Goal: Obtain resource: Download file/media

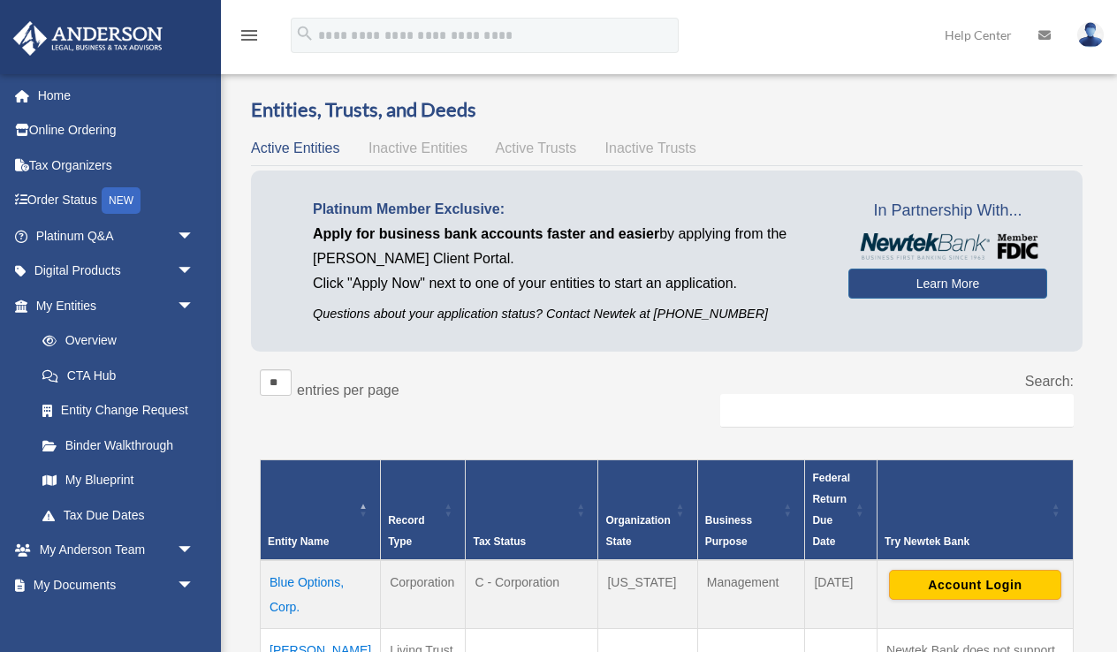
click at [289, 561] on td "Blue Options, Corp." at bounding box center [321, 595] width 120 height 69
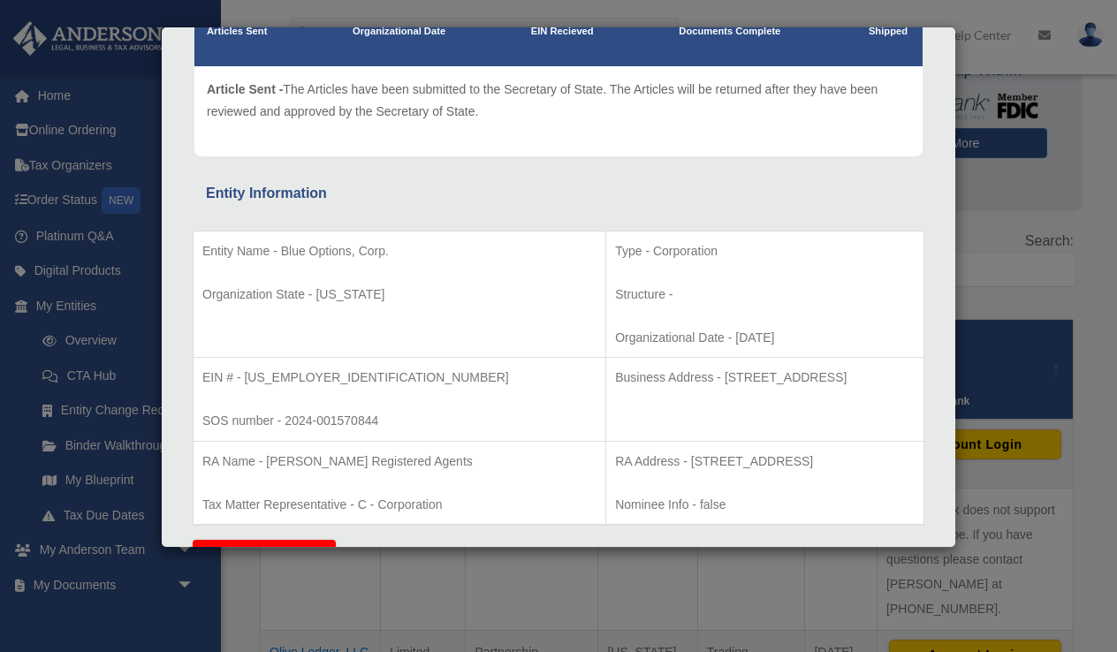
scroll to position [195, 0]
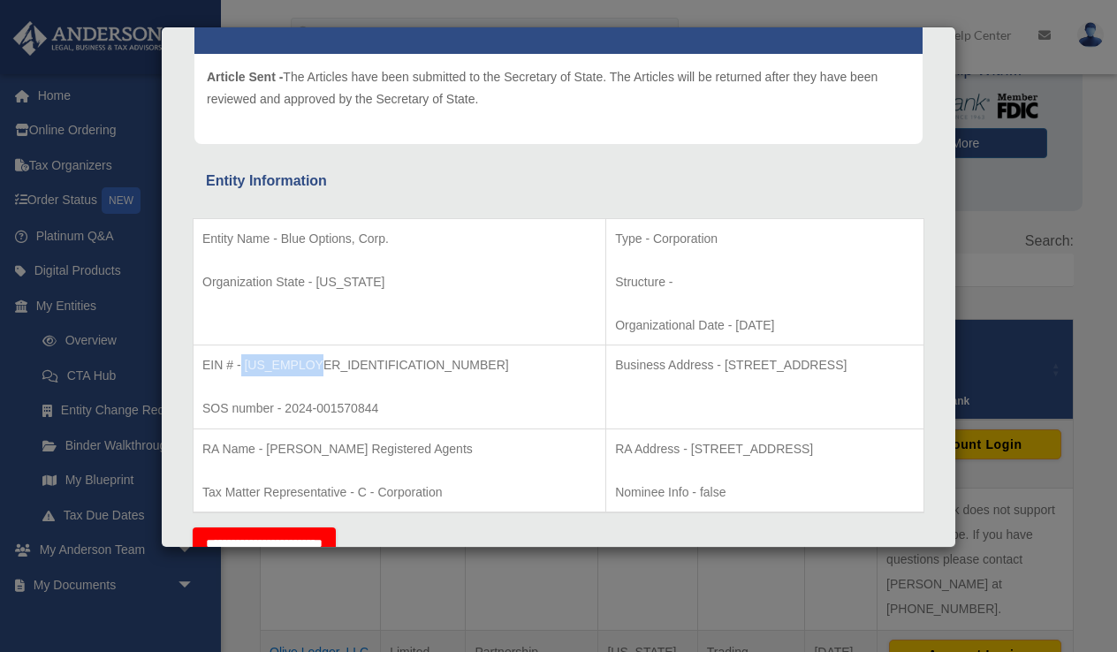
drag, startPoint x: 312, startPoint y: 360, endPoint x: 242, endPoint y: 365, distance: 70.0
click at [242, 365] on p "EIN # - [US_EMPLOYER_IDENTIFICATION_NUMBER]" at bounding box center [399, 366] width 394 height 22
click at [306, 361] on p "EIN # - [US_EMPLOYER_IDENTIFICATION_NUMBER]" at bounding box center [399, 366] width 394 height 22
drag, startPoint x: 306, startPoint y: 361, endPoint x: 277, endPoint y: 364, distance: 29.4
click at [277, 364] on p "EIN # - [US_EMPLOYER_IDENTIFICATION_NUMBER]" at bounding box center [399, 366] width 394 height 22
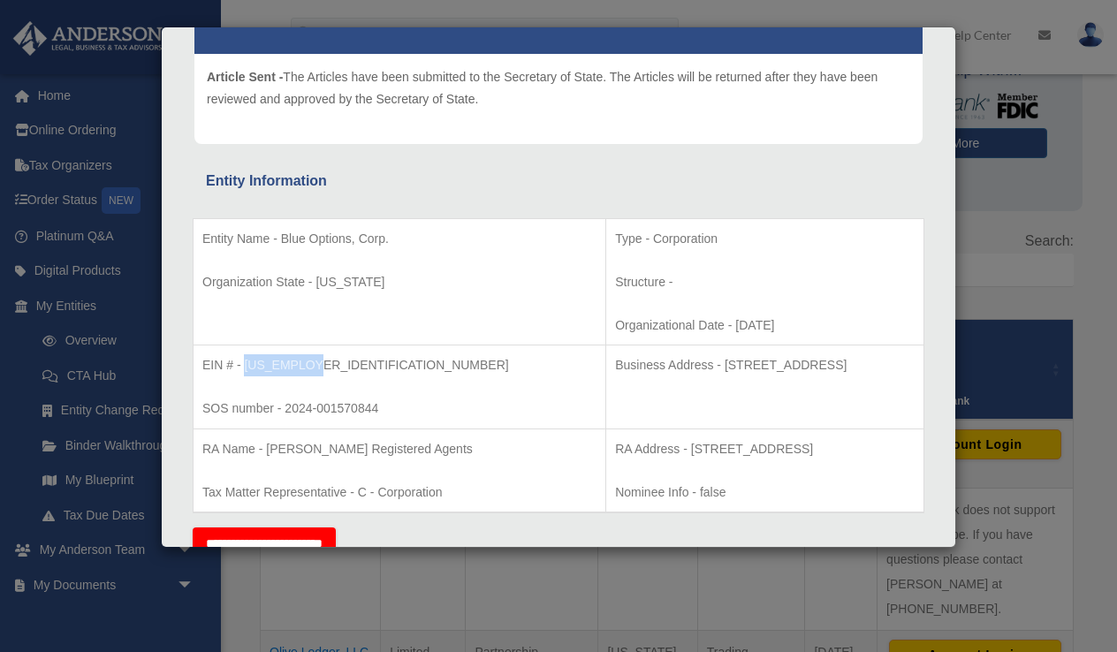
drag, startPoint x: 310, startPoint y: 359, endPoint x: 244, endPoint y: 364, distance: 66.5
click at [244, 364] on p "EIN # - [US_EMPLOYER_IDENTIFICATION_NUMBER]" at bounding box center [399, 366] width 394 height 22
copy p "[US_EMPLOYER_IDENTIFICATION_NUMBER]"
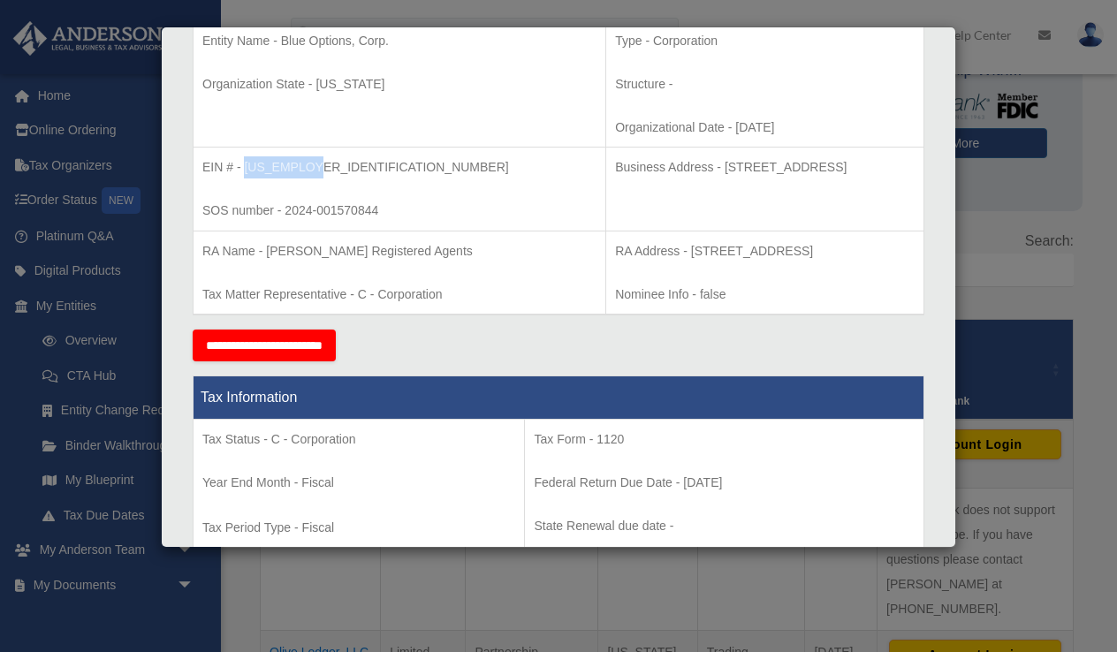
scroll to position [380, 0]
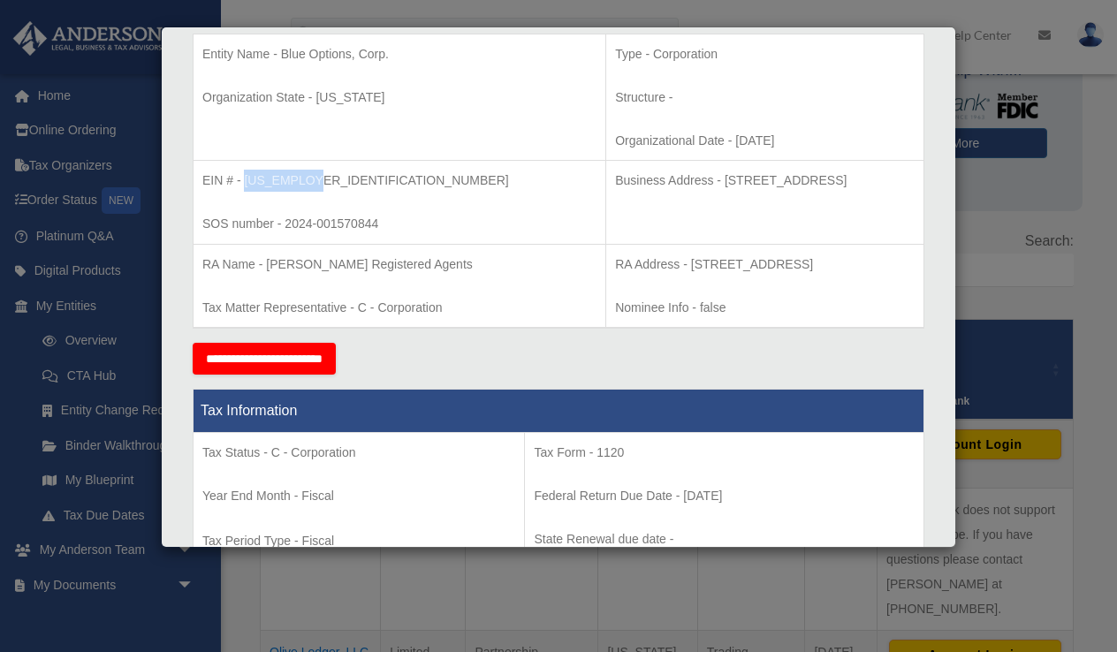
click at [179, 623] on div "Details × Articles Sent Organizational Date" at bounding box center [558, 326] width 1117 height 652
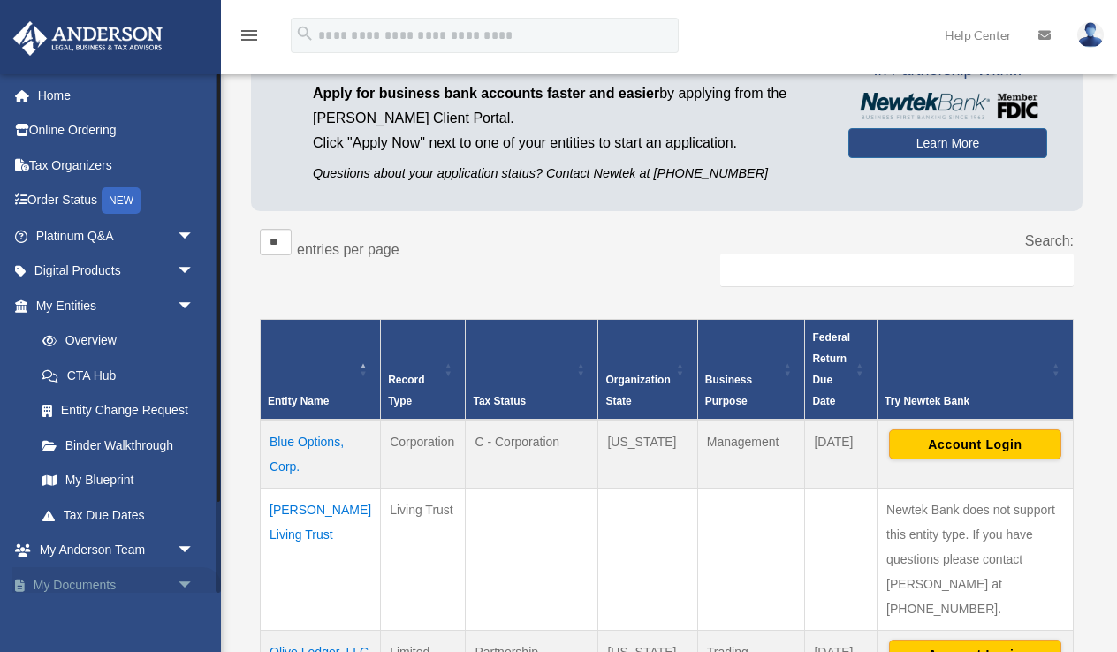
click at [92, 572] on link "My Documents arrow_drop_down" at bounding box center [116, 585] width 209 height 35
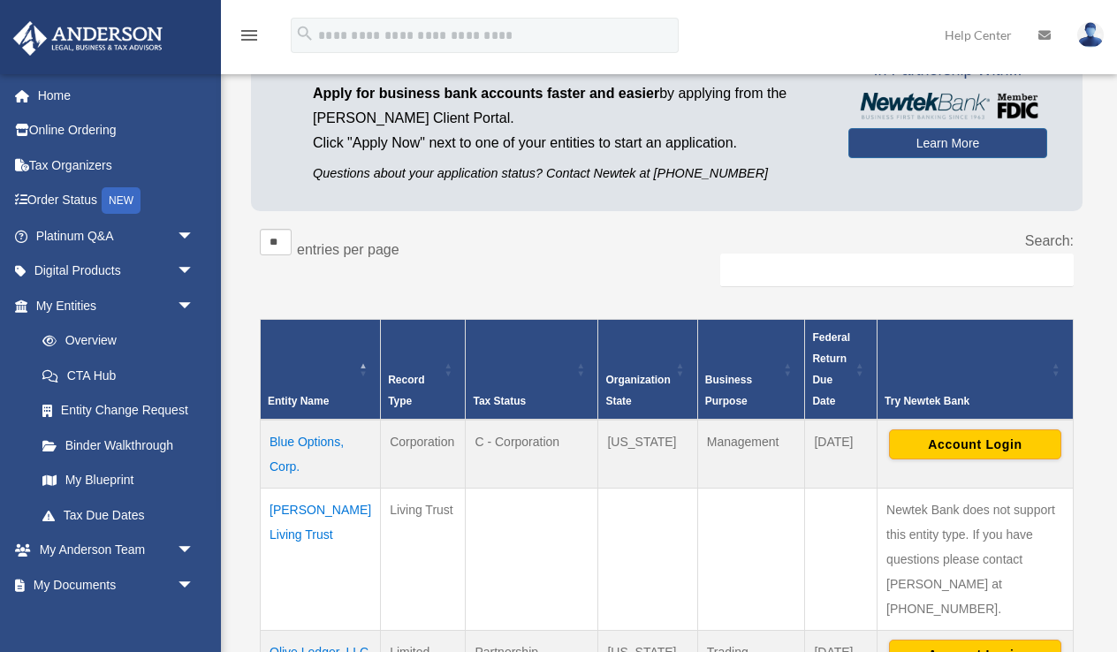
click at [277, 455] on td "Blue Options, Corp." at bounding box center [321, 454] width 120 height 69
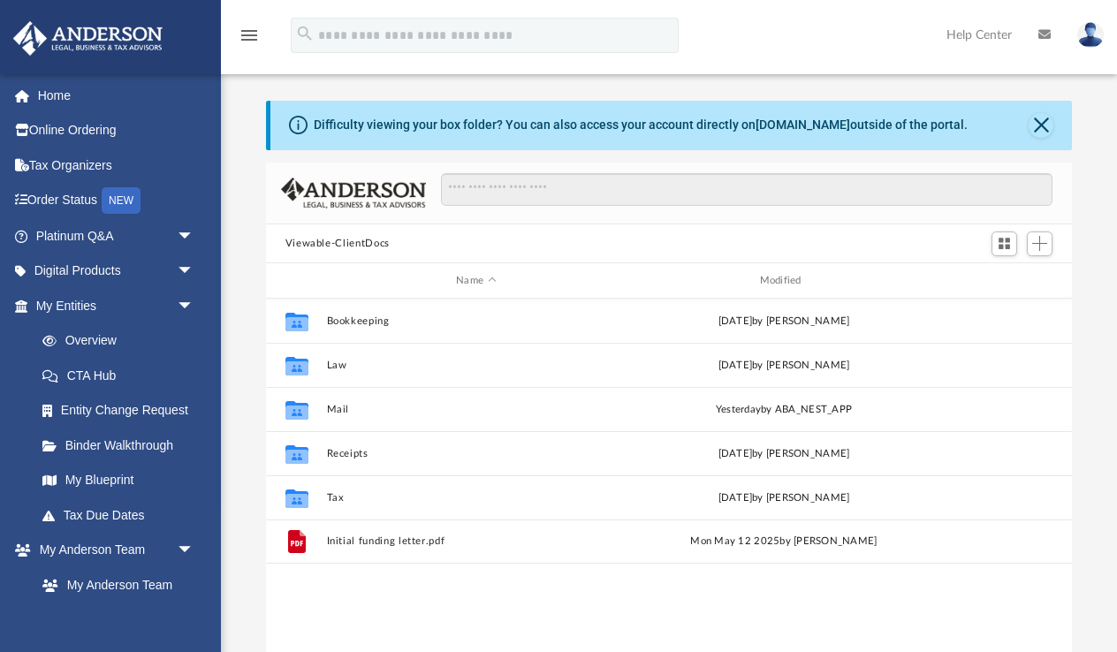
scroll to position [1, 1]
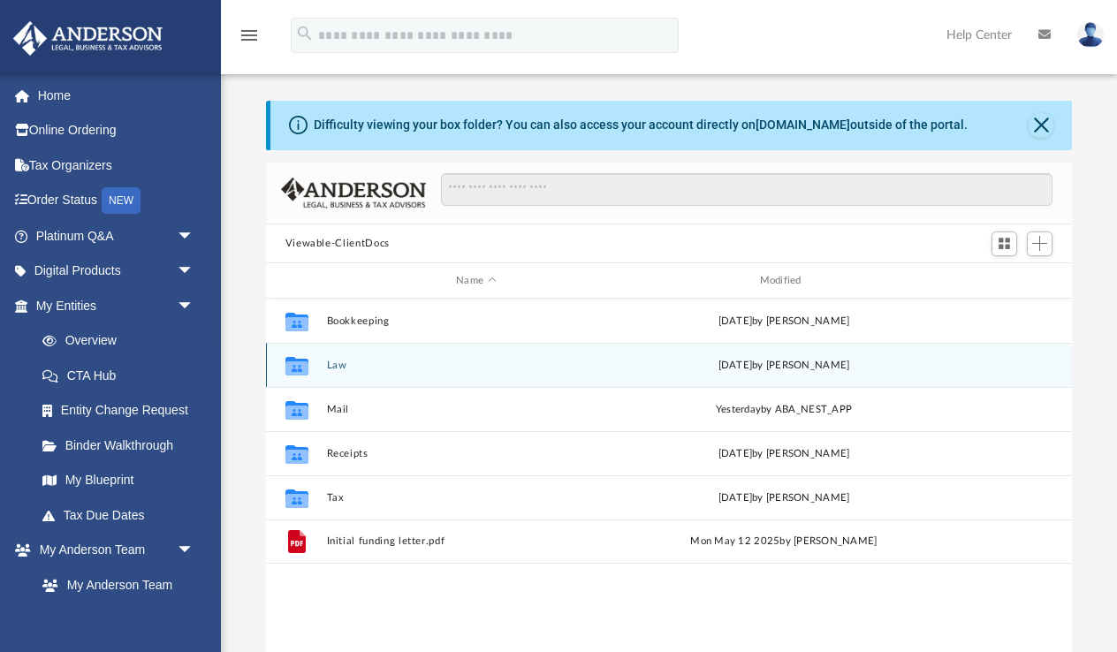
click at [332, 365] on button "Law" at bounding box center [476, 365] width 300 height 11
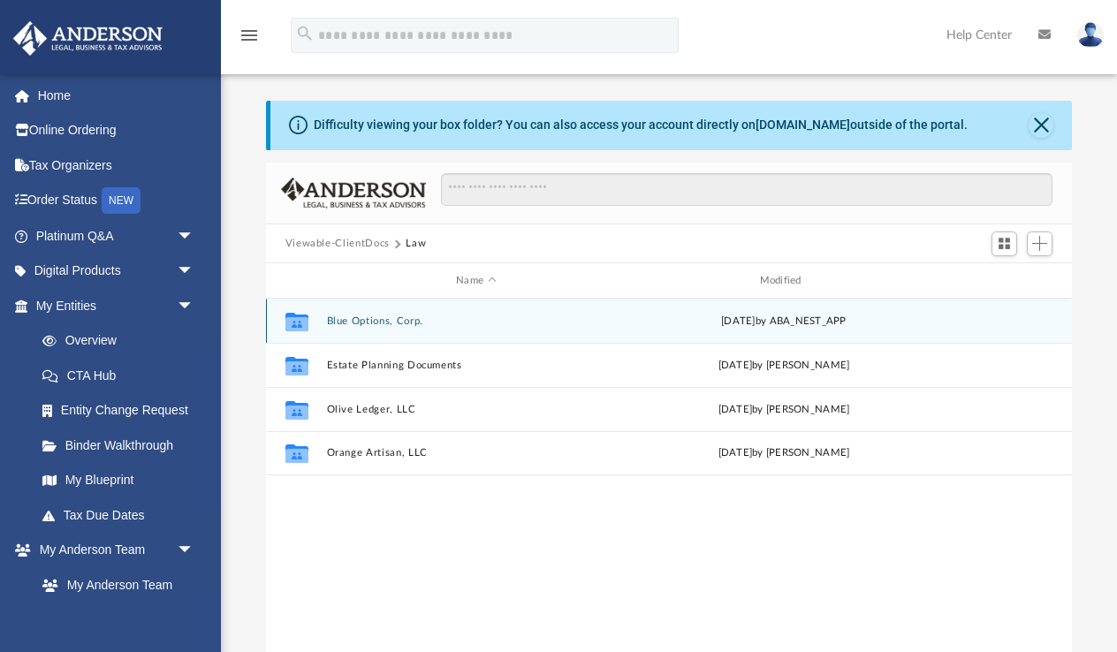
click at [366, 317] on button "Blue Options, Corp." at bounding box center [476, 321] width 300 height 11
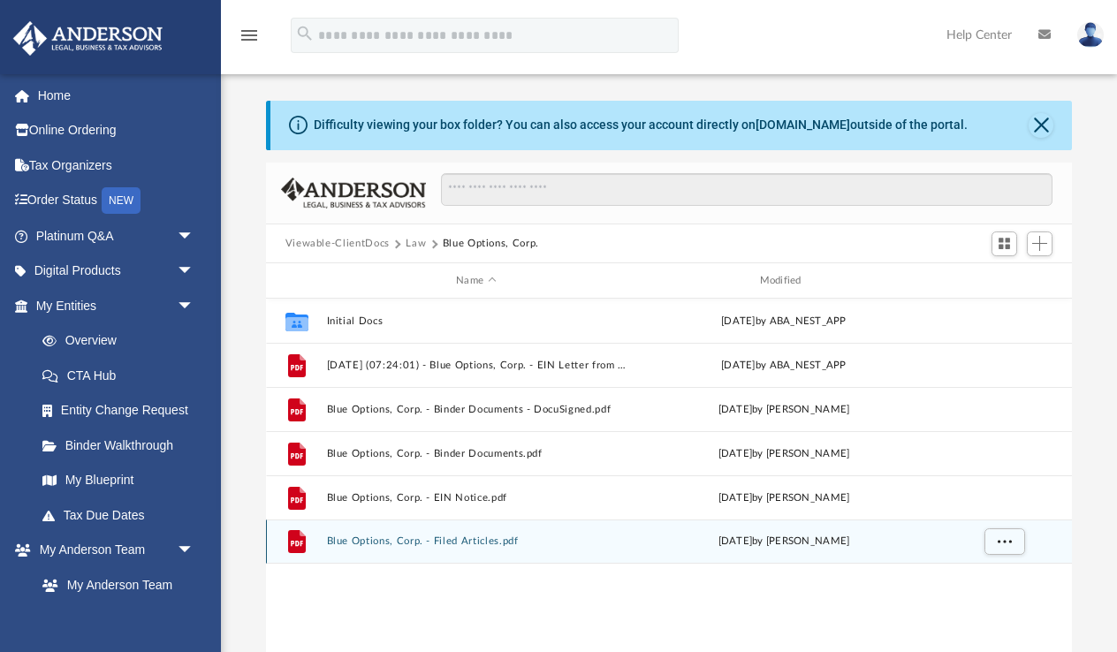
click at [380, 539] on button "Blue Options, Corp. - Filed Articles.pdf" at bounding box center [476, 541] width 300 height 11
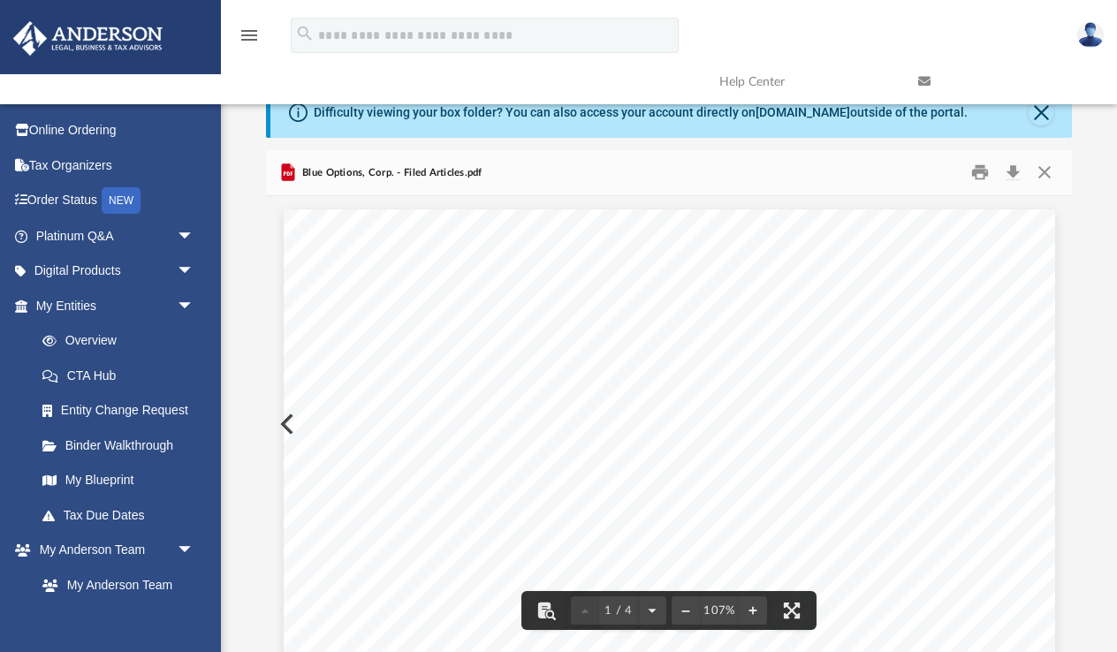
scroll to position [0, 0]
click at [1017, 172] on button "Download" at bounding box center [1013, 172] width 32 height 27
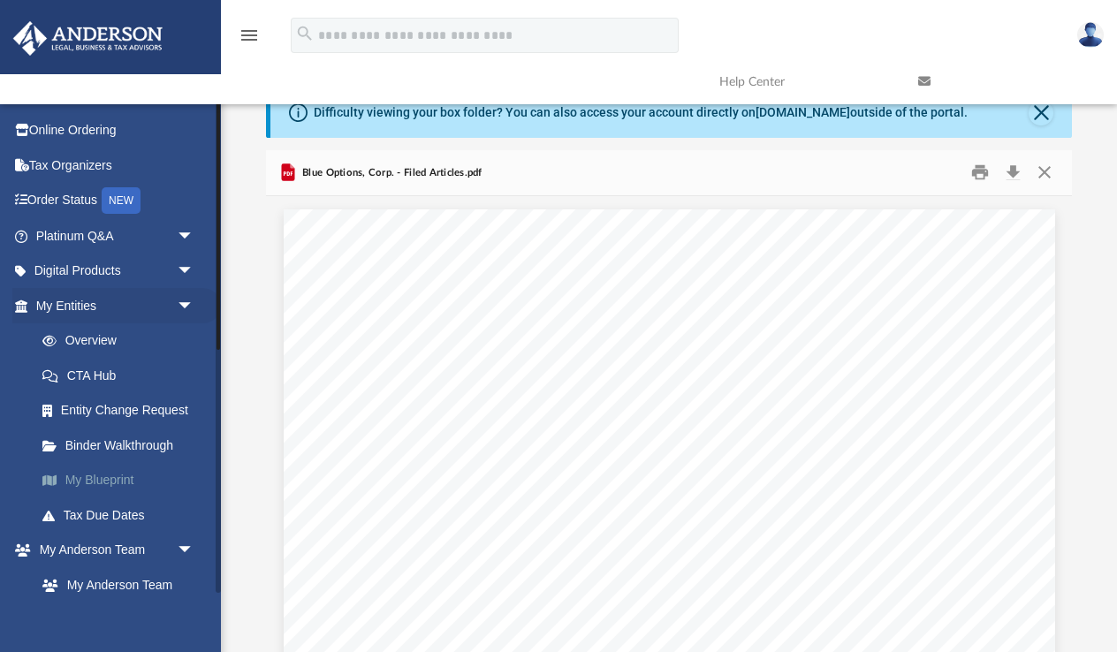
click at [104, 470] on link "My Blueprint" at bounding box center [123, 480] width 196 height 35
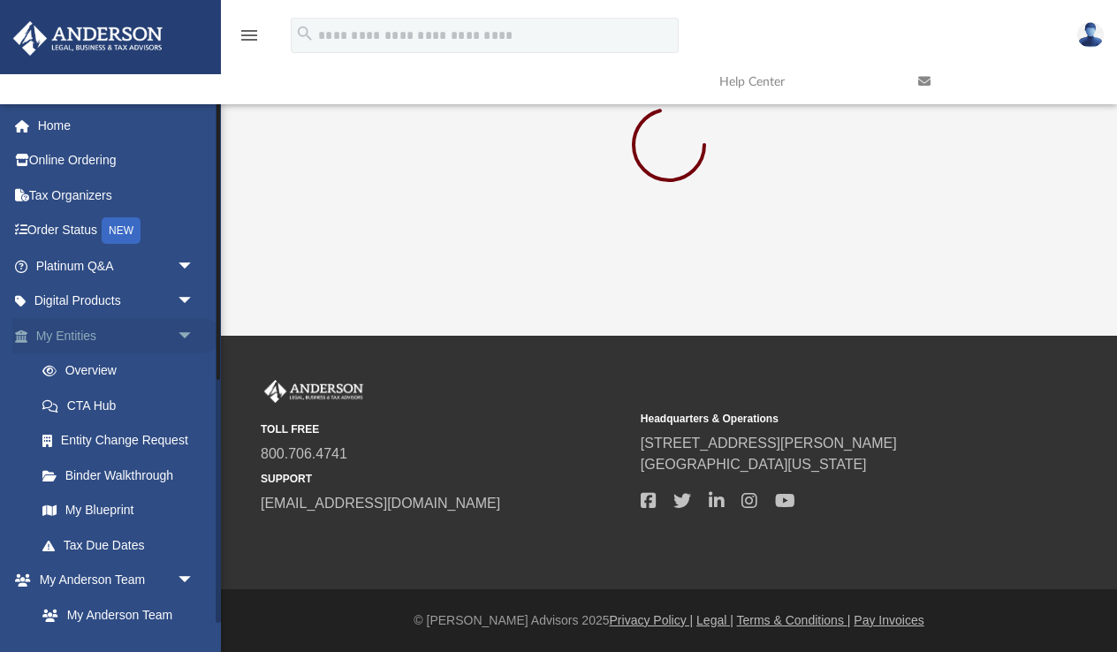
click at [89, 331] on link "My Entities arrow_drop_down" at bounding box center [116, 335] width 209 height 35
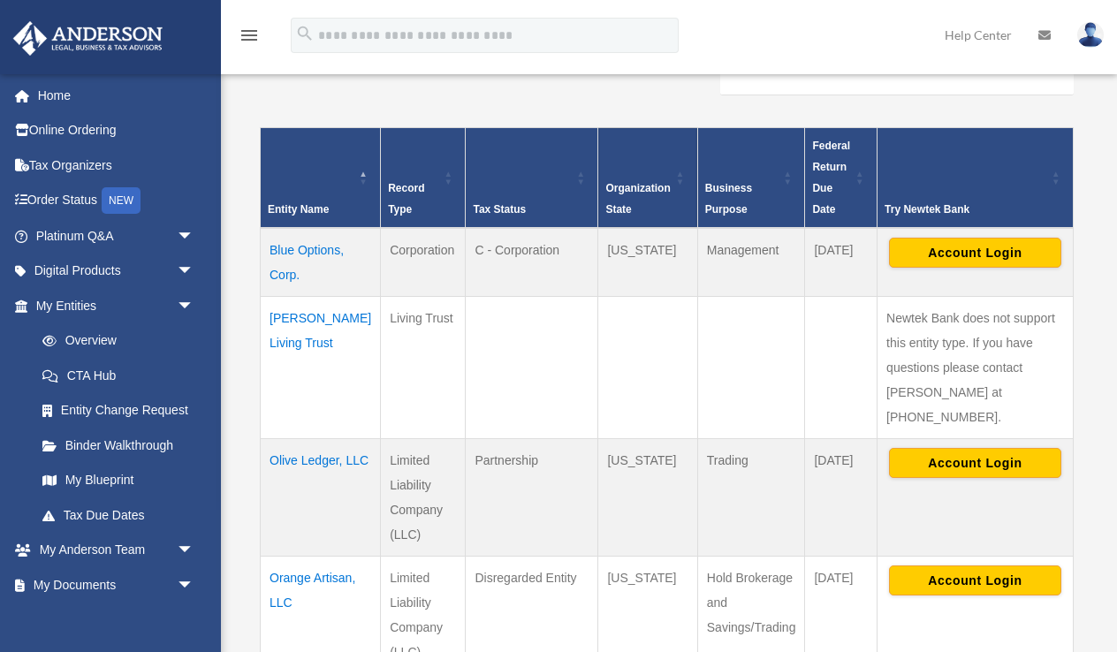
scroll to position [340, 0]
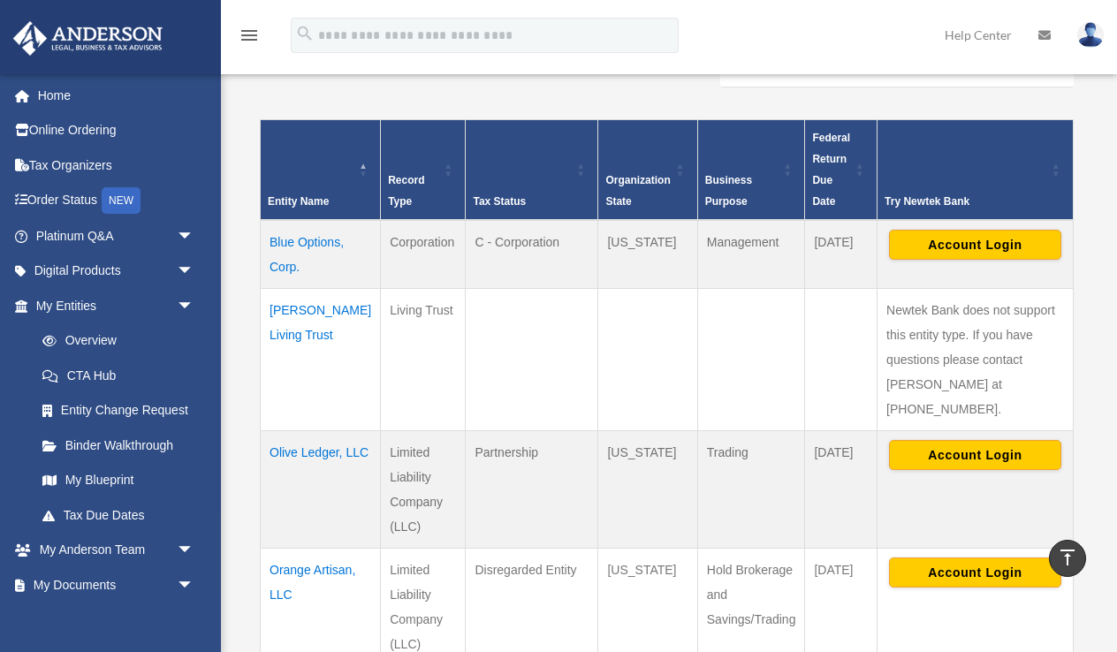
click at [286, 250] on td "Blue Options, Corp." at bounding box center [321, 254] width 120 height 69
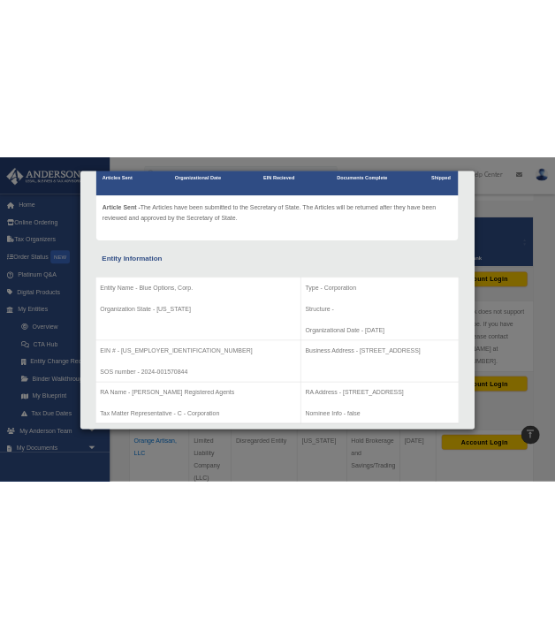
scroll to position [175, 0]
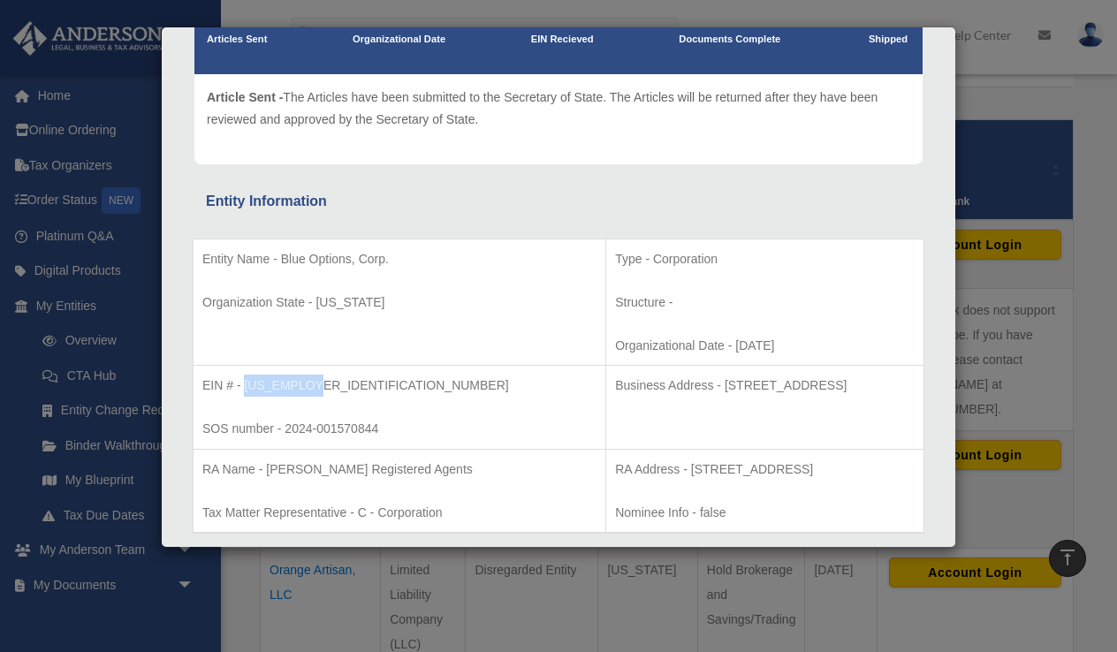
drag, startPoint x: 244, startPoint y: 383, endPoint x: 309, endPoint y: 388, distance: 65.6
click at [309, 388] on p "EIN # - 33-2384771" at bounding box center [399, 386] width 394 height 22
copy p "33-2384771"
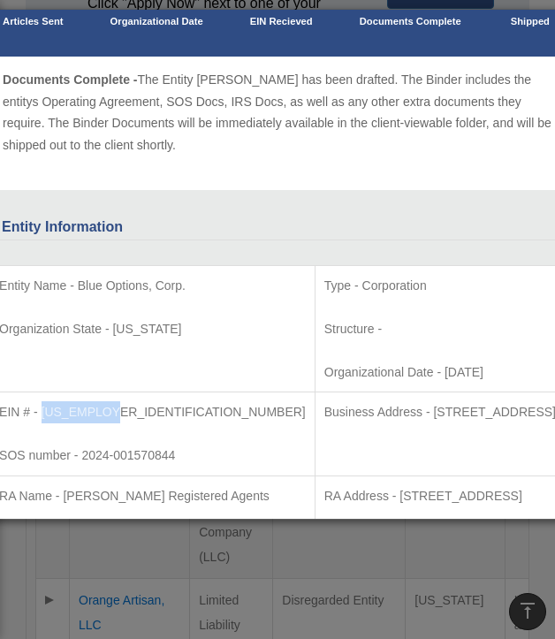
scroll to position [0, 179]
